Goal: Obtain resource: Download file/media

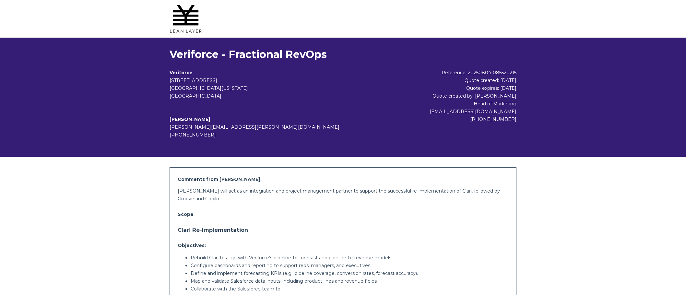
click at [240, 192] on p "[PERSON_NAME] will act as an integration and project management partner to supp…" at bounding box center [343, 195] width 331 height 16
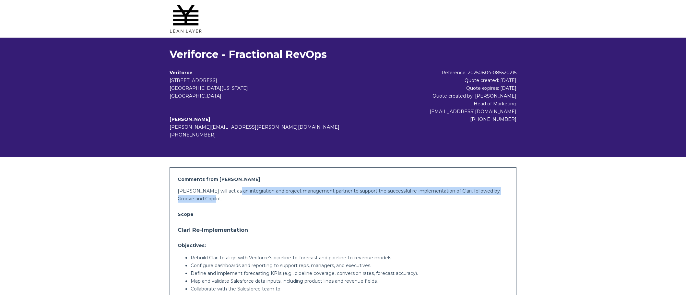
drag, startPoint x: 233, startPoint y: 189, endPoint x: 284, endPoint y: 196, distance: 51.4
click at [284, 196] on p "[PERSON_NAME] will act as an integration and project management partner to supp…" at bounding box center [343, 195] width 331 height 16
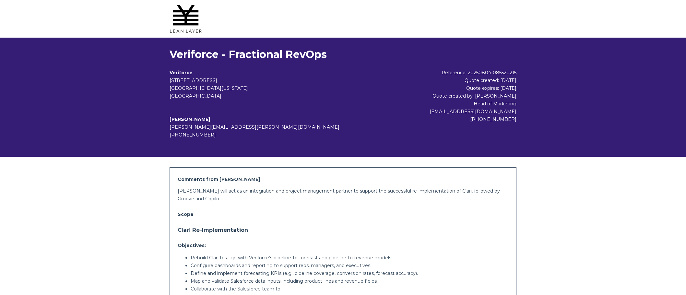
click at [277, 215] on p "Scope" at bounding box center [343, 214] width 331 height 8
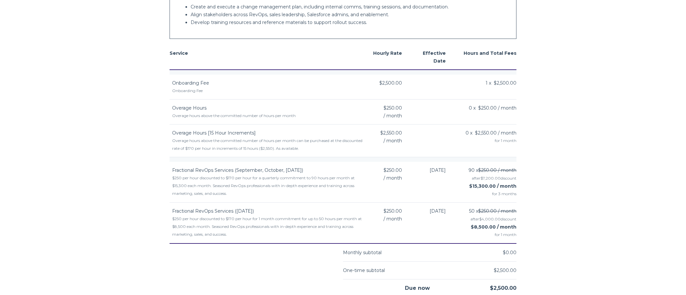
scroll to position [616, 0]
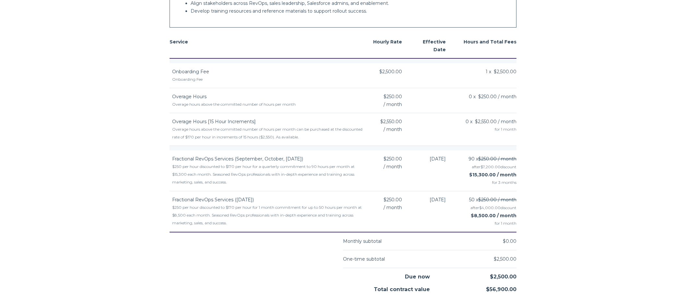
drag, startPoint x: 379, startPoint y: 158, endPoint x: 405, endPoint y: 159, distance: 25.9
click at [405, 159] on td "$250.00 / month" at bounding box center [386, 170] width 45 height 41
click at [380, 159] on div "$250.00 / month" at bounding box center [387, 163] width 30 height 16
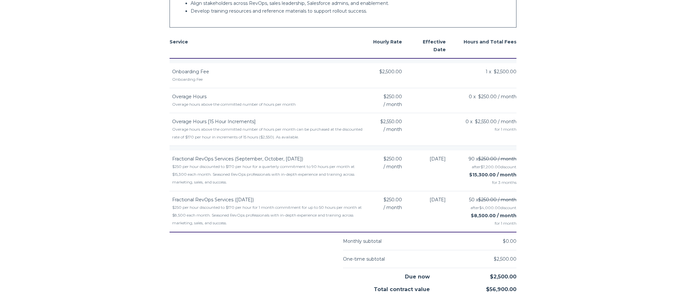
drag, startPoint x: 378, startPoint y: 159, endPoint x: 405, endPoint y: 159, distance: 27.2
click at [405, 159] on td "$250.00 / month" at bounding box center [386, 170] width 45 height 41
click at [377, 159] on div "$250.00 / month" at bounding box center [387, 163] width 30 height 16
drag, startPoint x: 384, startPoint y: 159, endPoint x: 395, endPoint y: 160, distance: 11.0
click at [395, 160] on div "$250.00 / month" at bounding box center [387, 163] width 30 height 16
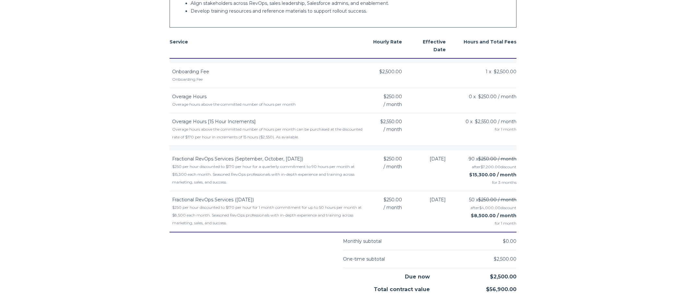
click at [400, 160] on span "$250.00" at bounding box center [392, 159] width 18 height 8
drag, startPoint x: 377, startPoint y: 159, endPoint x: 406, endPoint y: 159, distance: 29.5
click at [406, 159] on td "$250.00 / month" at bounding box center [386, 170] width 45 height 41
click at [383, 160] on span "$250.00" at bounding box center [392, 159] width 18 height 8
click at [378, 160] on div "$250.00 / month" at bounding box center [387, 163] width 30 height 16
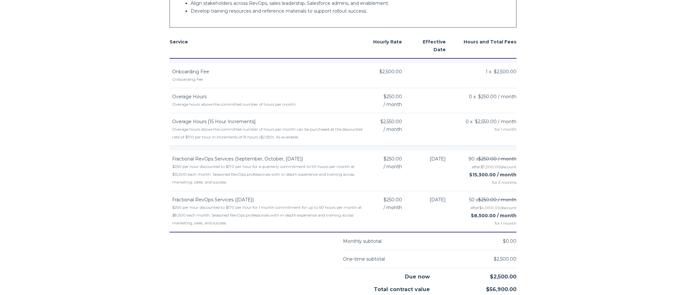
drag, startPoint x: 378, startPoint y: 160, endPoint x: 405, endPoint y: 159, distance: 26.9
click at [405, 159] on td "$250.00 / month" at bounding box center [386, 170] width 45 height 41
drag, startPoint x: 380, startPoint y: 160, endPoint x: 408, endPoint y: 159, distance: 27.9
click at [408, 159] on tr "Fractional RevOps Services (September, October, [DATE]) $250 per hour discounte…" at bounding box center [342, 170] width 347 height 41
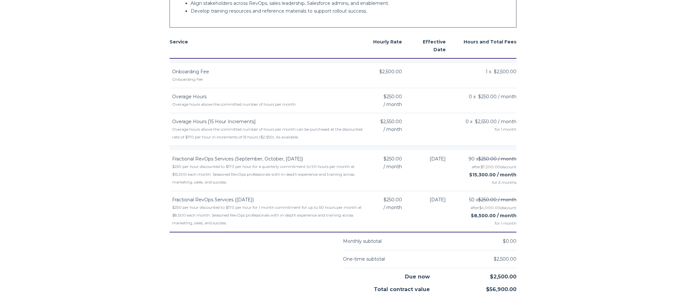
click at [404, 159] on td "$250.00 / month" at bounding box center [386, 170] width 45 height 41
drag, startPoint x: 388, startPoint y: 159, endPoint x: 402, endPoint y: 159, distance: 14.6
click at [402, 159] on td "$250.00 / month" at bounding box center [386, 170] width 45 height 41
click at [401, 159] on td "$250.00 / month" at bounding box center [386, 170] width 45 height 41
drag, startPoint x: 378, startPoint y: 159, endPoint x: 408, endPoint y: 159, distance: 30.1
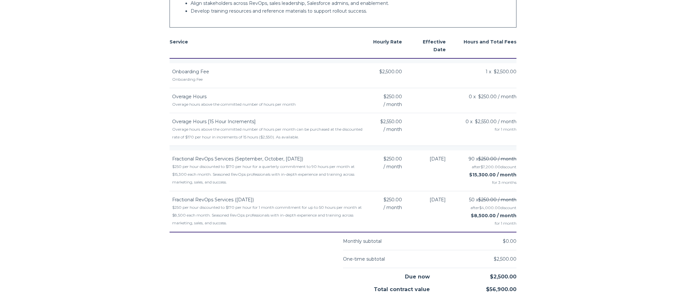
click at [408, 159] on tr "Fractional RevOps Services (September, October, [DATE]) $250 per hour discounte…" at bounding box center [342, 170] width 347 height 41
click at [409, 158] on td "[DATE]" at bounding box center [431, 170] width 44 height 41
drag, startPoint x: 400, startPoint y: 158, endPoint x: 409, endPoint y: 158, distance: 9.1
click at [409, 158] on tr "Fractional RevOps Services (September, October, [DATE]) $250 per hour discounte…" at bounding box center [342, 170] width 347 height 41
click at [409, 158] on td "[DATE]" at bounding box center [431, 170] width 44 height 41
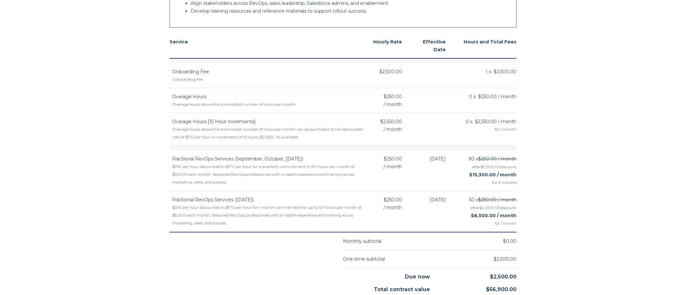
drag, startPoint x: 380, startPoint y: 158, endPoint x: 400, endPoint y: 158, distance: 19.8
click at [400, 158] on td "$250.00 / month" at bounding box center [386, 170] width 45 height 41
click at [370, 158] on td "$250.00 / month" at bounding box center [386, 170] width 45 height 41
drag, startPoint x: 377, startPoint y: 158, endPoint x: 397, endPoint y: 159, distance: 19.8
click at [397, 159] on div "$250.00 / month" at bounding box center [387, 163] width 30 height 16
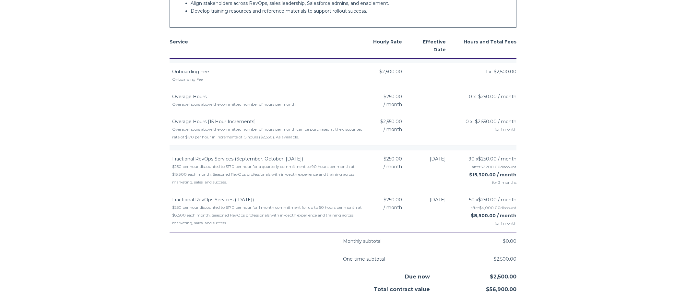
click at [373, 159] on div "$250.00 / month" at bounding box center [387, 163] width 30 height 16
drag, startPoint x: 387, startPoint y: 159, endPoint x: 413, endPoint y: 160, distance: 25.9
click at [413, 160] on tr "Fractional RevOps Services (September, October, [DATE]) $250 per hour discounte…" at bounding box center [342, 170] width 347 height 41
click at [375, 159] on div "$250.00 / month" at bounding box center [387, 163] width 30 height 16
drag, startPoint x: 379, startPoint y: 159, endPoint x: 415, endPoint y: 159, distance: 35.3
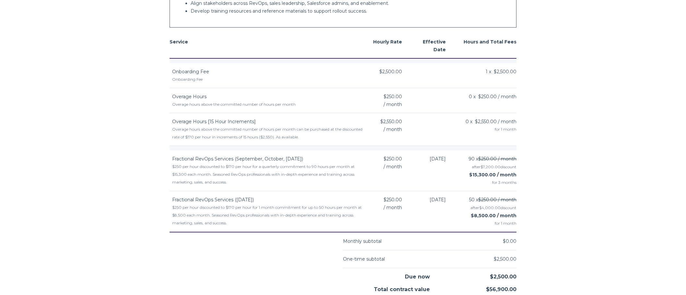
click at [415, 159] on tr "Fractional RevOps Services (September, October, [DATE]) $250 per hour discounte…" at bounding box center [342, 170] width 347 height 41
click at [377, 158] on div "$250.00 / month" at bounding box center [387, 163] width 30 height 16
drag, startPoint x: 380, startPoint y: 158, endPoint x: 403, endPoint y: 160, distance: 22.4
click at [403, 160] on td "$250.00 / month" at bounding box center [386, 170] width 45 height 41
click at [378, 160] on div "$250.00 / month" at bounding box center [387, 163] width 30 height 16
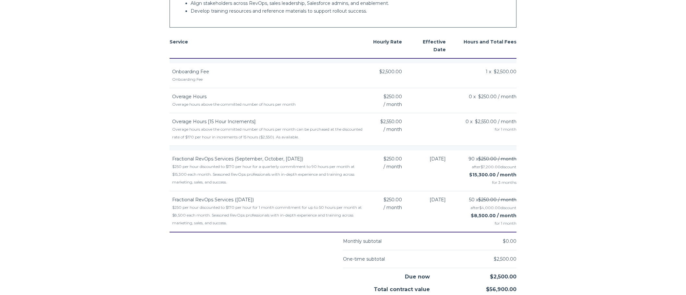
drag, startPoint x: 391, startPoint y: 159, endPoint x: 398, endPoint y: 159, distance: 6.8
click at [398, 159] on div "$250.00 / month" at bounding box center [387, 163] width 30 height 16
click at [370, 159] on td "$250.00 / month" at bounding box center [386, 170] width 45 height 41
drag, startPoint x: 383, startPoint y: 159, endPoint x: 396, endPoint y: 160, distance: 13.0
click at [396, 160] on span "$250.00" at bounding box center [392, 159] width 18 height 8
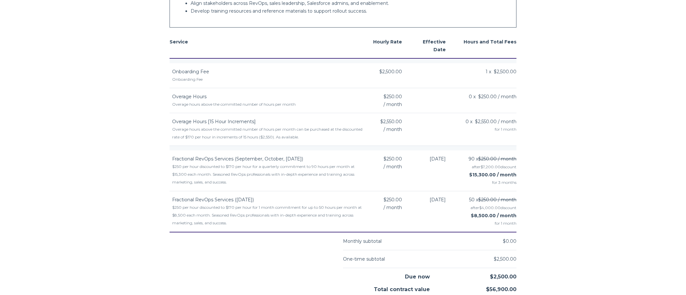
click at [377, 160] on div "$250.00 / month" at bounding box center [387, 163] width 30 height 16
click at [390, 159] on span "$250.00" at bounding box center [392, 159] width 18 height 8
click at [372, 158] on div "$250.00 / month" at bounding box center [387, 163] width 30 height 16
click at [402, 159] on td "$250.00 / month" at bounding box center [386, 170] width 45 height 41
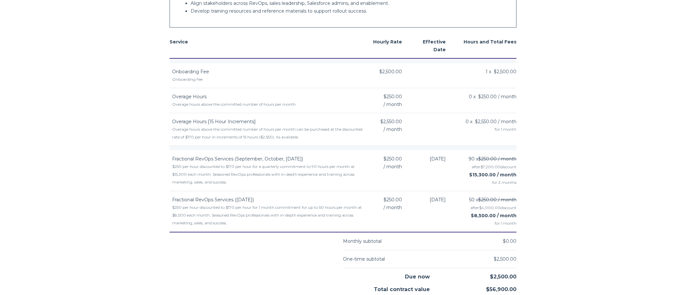
click at [368, 160] on td "$250.00 / month" at bounding box center [386, 170] width 45 height 41
drag, startPoint x: 394, startPoint y: 159, endPoint x: 398, endPoint y: 159, distance: 4.5
click at [397, 159] on span "$250.00" at bounding box center [392, 159] width 18 height 8
click at [376, 161] on div "$250.00 / month" at bounding box center [387, 163] width 30 height 16
click at [378, 160] on div "$250.00 / month" at bounding box center [387, 163] width 30 height 16
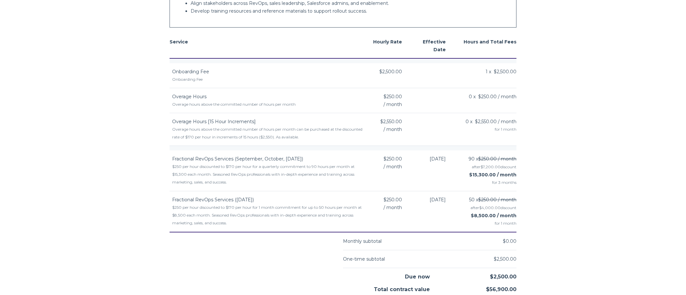
drag, startPoint x: 379, startPoint y: 160, endPoint x: 397, endPoint y: 160, distance: 18.5
click at [397, 160] on div "$250.00 / month" at bounding box center [387, 163] width 30 height 16
click at [375, 160] on div "$250.00 / month" at bounding box center [387, 163] width 30 height 16
drag, startPoint x: 380, startPoint y: 159, endPoint x: 399, endPoint y: 160, distance: 18.8
click at [399, 160] on div "$250.00 / month" at bounding box center [387, 163] width 30 height 16
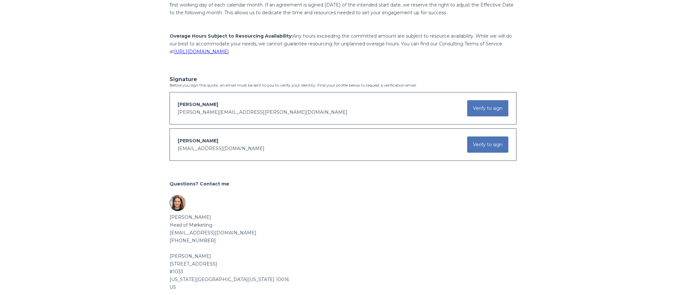
scroll to position [1115, 0]
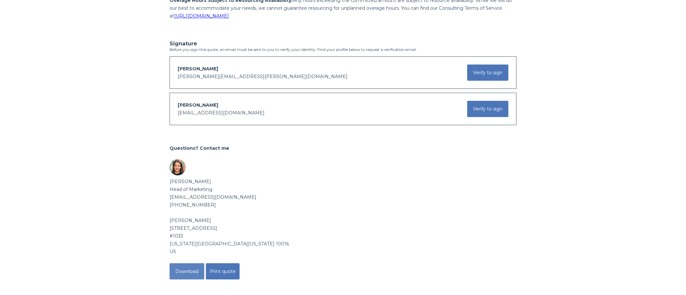
click at [185, 272] on button "Download" at bounding box center [186, 271] width 35 height 16
